Goal: Information Seeking & Learning: Check status

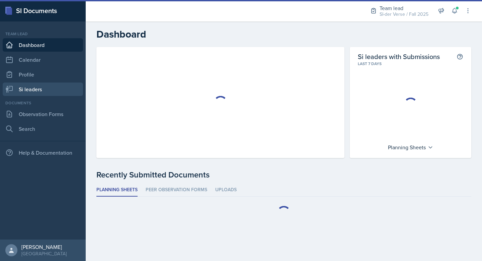
click at [44, 88] on link "Si leaders" at bounding box center [43, 88] width 80 height 13
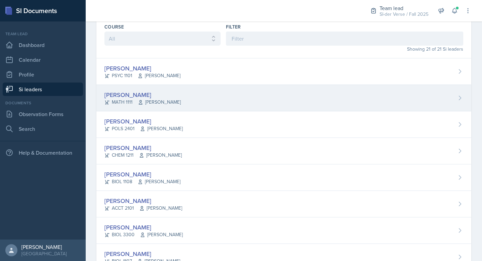
scroll to position [58, 0]
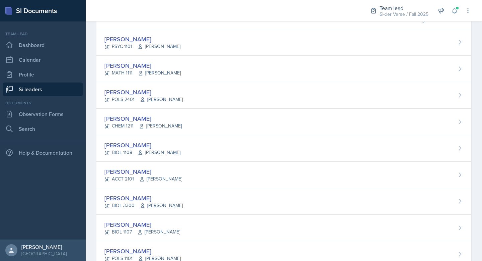
click at [174, 87] on div "[PERSON_NAME]" at bounding box center [143, 91] width 78 height 9
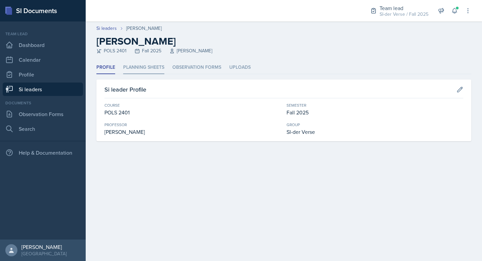
click at [145, 64] on li "Planning Sheets" at bounding box center [143, 67] width 41 height 13
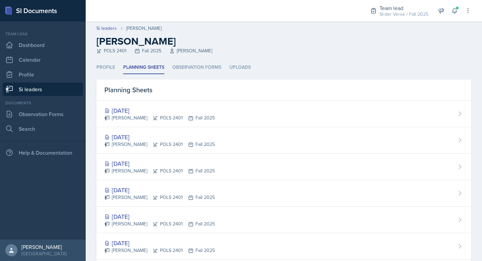
click at [135, 167] on div "[DATE]" at bounding box center [159, 163] width 111 height 9
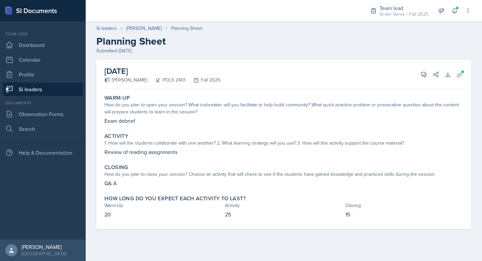
click at [51, 88] on link "Si leaders" at bounding box center [43, 88] width 80 height 13
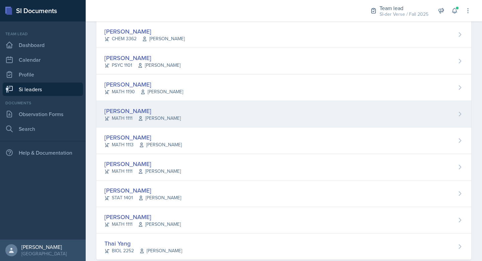
scroll to position [398, 0]
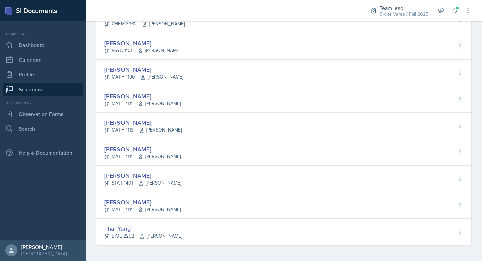
click at [172, 176] on div "[PERSON_NAME]" at bounding box center [142, 175] width 77 height 9
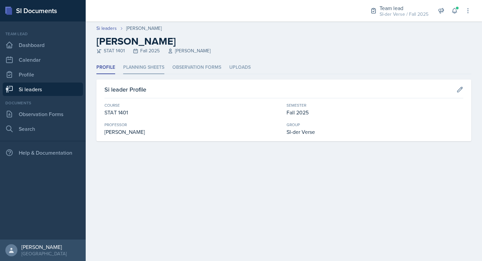
click at [157, 64] on li "Planning Sheets" at bounding box center [143, 67] width 41 height 13
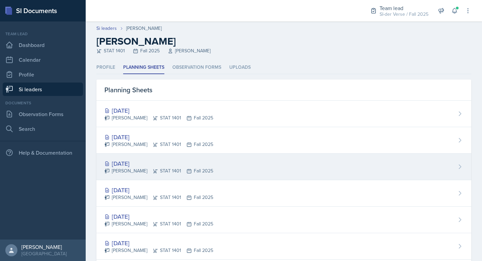
click at [135, 162] on div "[DATE]" at bounding box center [158, 163] width 109 height 9
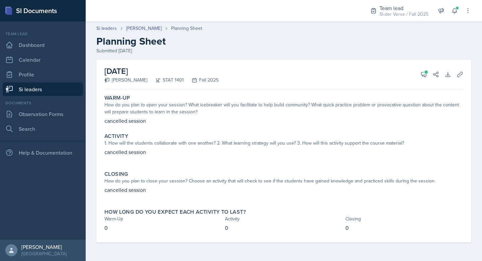
click at [36, 88] on link "Si leaders" at bounding box center [43, 88] width 80 height 13
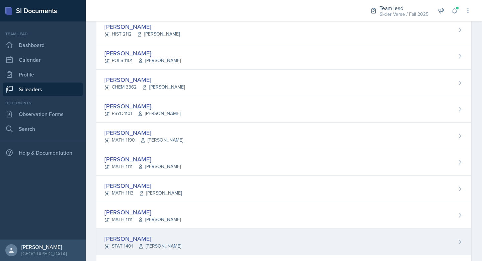
scroll to position [398, 0]
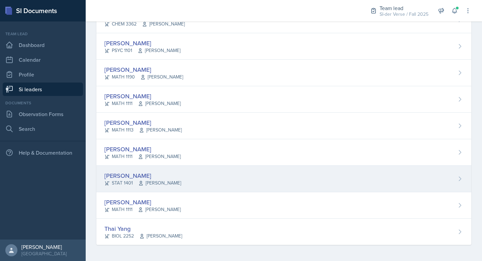
click at [119, 169] on div "[PERSON_NAME] STAT 1401 [PERSON_NAME]" at bounding box center [283, 178] width 375 height 26
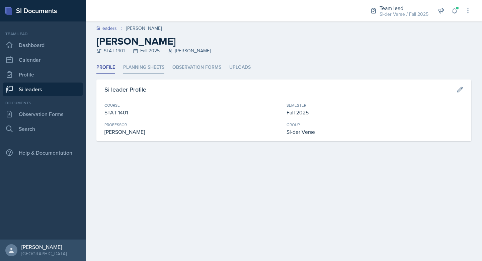
click at [137, 67] on li "Planning Sheets" at bounding box center [143, 67] width 41 height 13
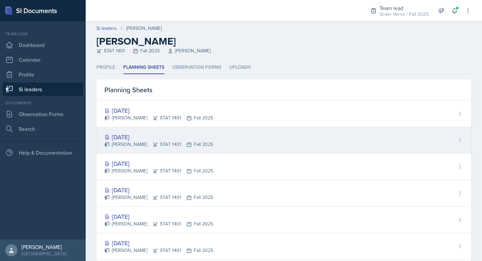
click at [127, 137] on div "[DATE]" at bounding box center [158, 136] width 109 height 9
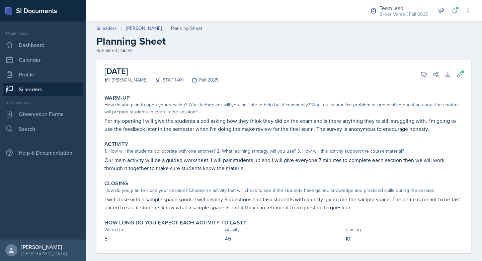
click at [30, 88] on link "Si leaders" at bounding box center [43, 88] width 80 height 13
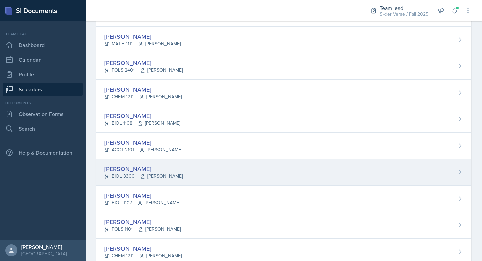
scroll to position [128, 0]
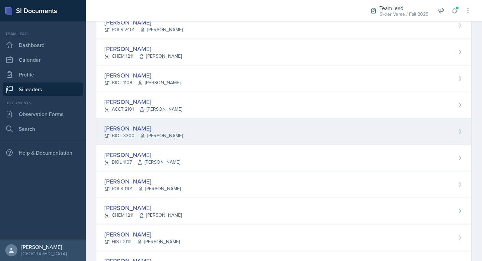
click at [129, 121] on div "[PERSON_NAME] BIOL 3300 [PERSON_NAME]" at bounding box center [283, 131] width 375 height 26
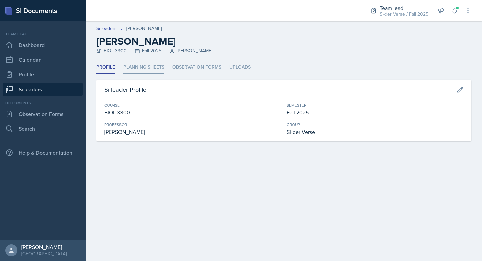
click at [137, 70] on li "Planning Sheets" at bounding box center [143, 67] width 41 height 13
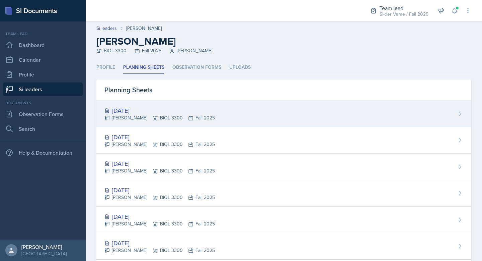
click at [126, 108] on div "[DATE]" at bounding box center [159, 110] width 111 height 9
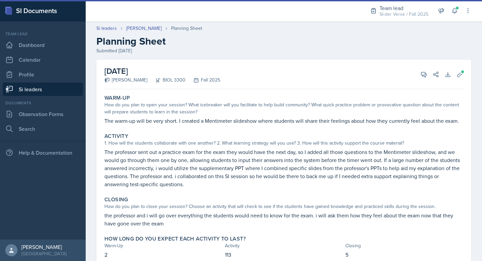
click at [35, 95] on link "Si leaders" at bounding box center [43, 88] width 80 height 13
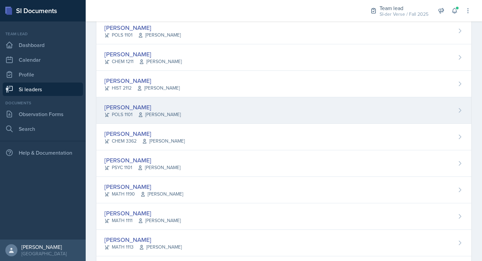
scroll to position [370, 0]
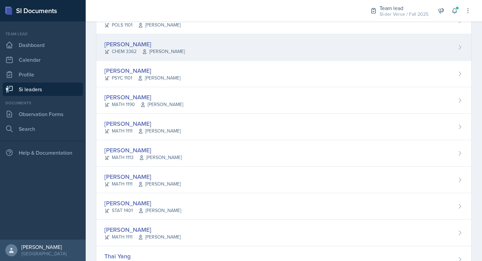
click at [122, 53] on div "CHEM 3362 [PERSON_NAME]" at bounding box center [144, 51] width 80 height 7
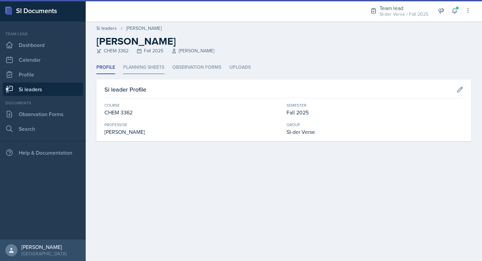
click at [141, 69] on li "Planning Sheets" at bounding box center [143, 67] width 41 height 13
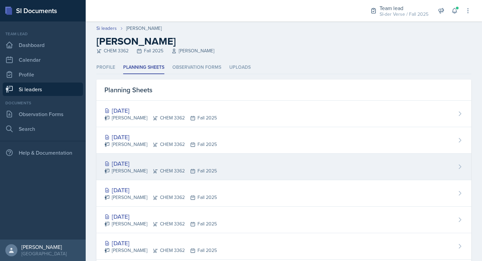
click at [144, 169] on div "[PERSON_NAME] CHEM 3362 Fall 2025" at bounding box center [160, 170] width 113 height 7
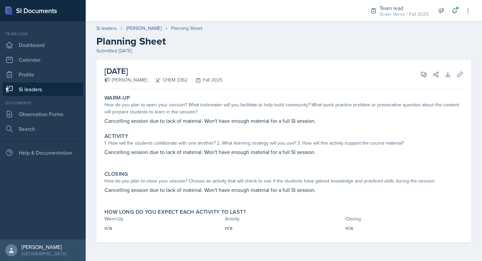
click at [51, 88] on link "Si leaders" at bounding box center [43, 88] width 80 height 13
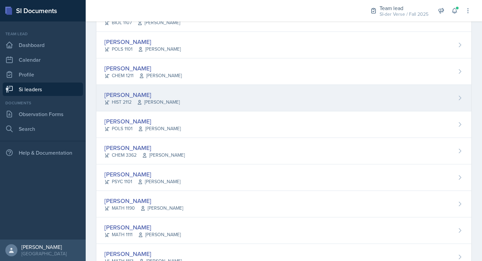
scroll to position [267, 0]
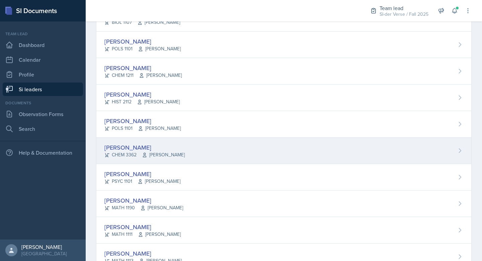
click at [144, 152] on icon at bounding box center [144, 154] width 5 height 5
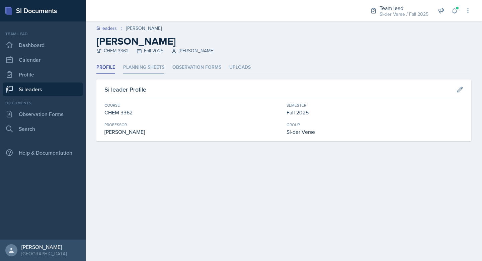
click at [148, 64] on li "Planning Sheets" at bounding box center [143, 67] width 41 height 13
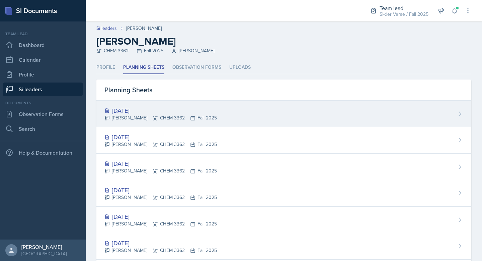
click at [145, 109] on div "[DATE]" at bounding box center [160, 110] width 113 height 9
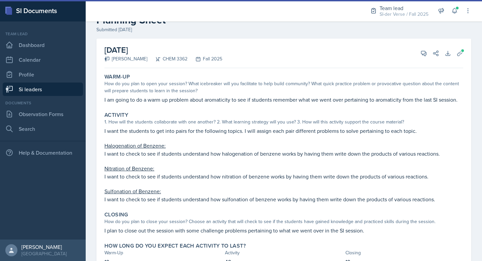
scroll to position [61, 0]
